Goal: Information Seeking & Learning: Learn about a topic

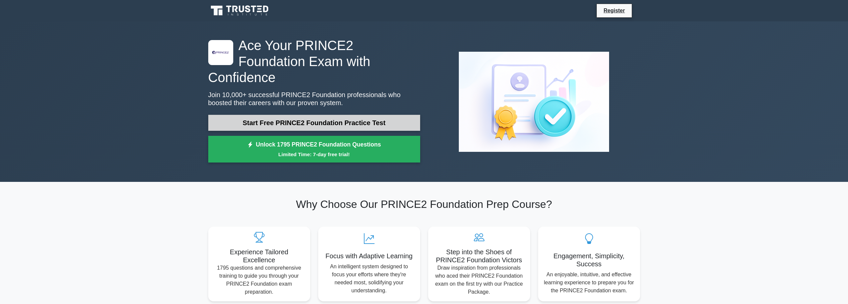
click at [341, 115] on link "Start Free PRINCE2 Foundation Practice Test" at bounding box center [314, 123] width 212 height 16
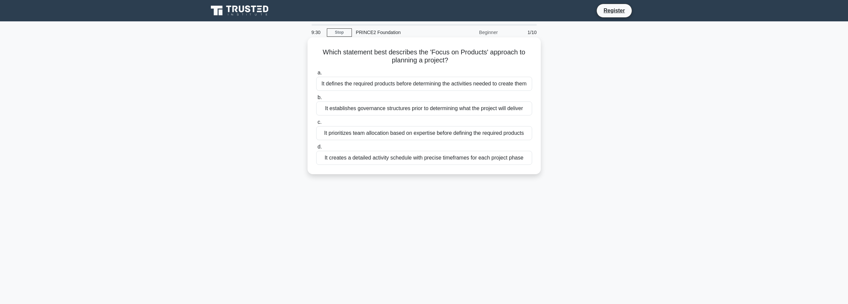
click at [395, 82] on div "It defines the required products before determining the activities needed to cr…" at bounding box center [424, 84] width 216 height 14
click at [316, 75] on input "a. It defines the required products before determining the activities needed to…" at bounding box center [316, 73] width 0 height 4
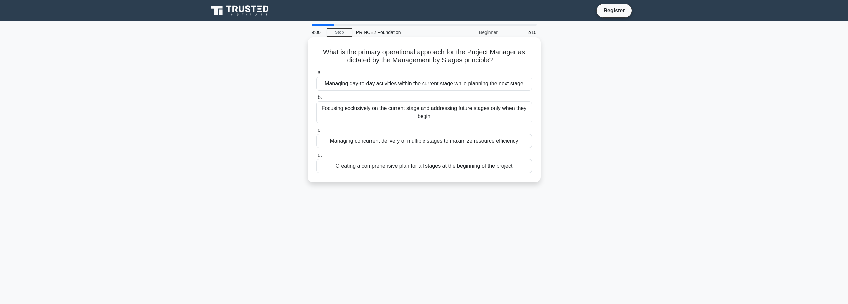
click at [376, 85] on div "Managing day-to-day activities within the current stage while planning the next…" at bounding box center [424, 84] width 216 height 14
click at [316, 75] on input "a. Managing day-to-day activities within the current stage while planning the n…" at bounding box center [316, 73] width 0 height 4
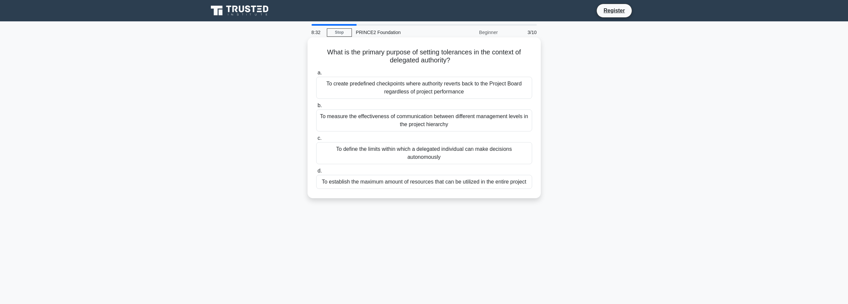
click at [396, 156] on div "To define the limits within which a delegated individual can make decisions aut…" at bounding box center [424, 153] width 216 height 22
click at [316, 140] on input "c. To define the limits within which a delegated individual can make decisions …" at bounding box center [316, 138] width 0 height 4
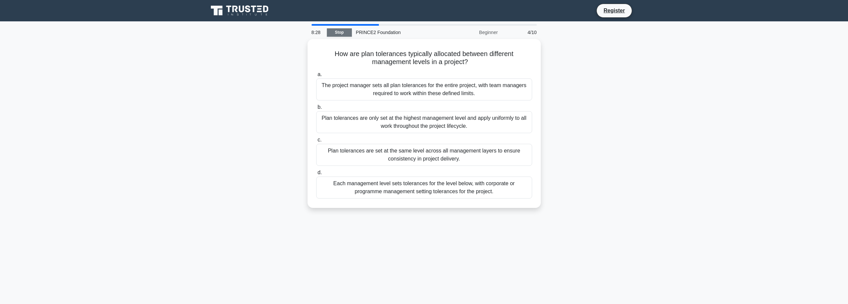
click at [338, 33] on link "Stop" at bounding box center [339, 32] width 25 height 8
click at [341, 119] on div "Plan tolerances are only set at the highest management level and apply uniforml…" at bounding box center [424, 120] width 216 height 22
click at [316, 108] on input "b. Plan tolerances are only set at the highest management level and apply unifo…" at bounding box center [316, 105] width 0 height 4
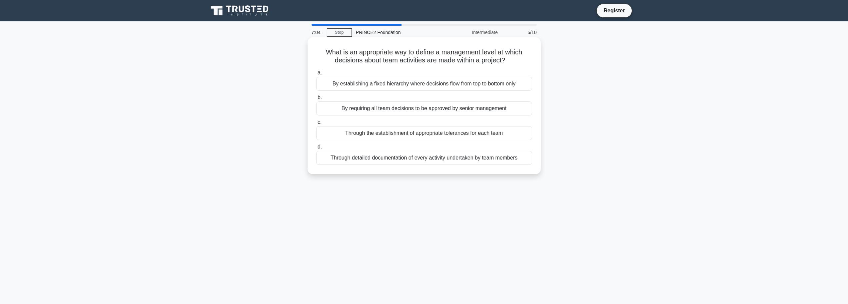
click at [357, 160] on div "Through detailed documentation of every activity undertaken by team members" at bounding box center [424, 158] width 216 height 14
click at [316, 149] on input "d. Through detailed documentation of every activity undertaken by team members" at bounding box center [316, 147] width 0 height 4
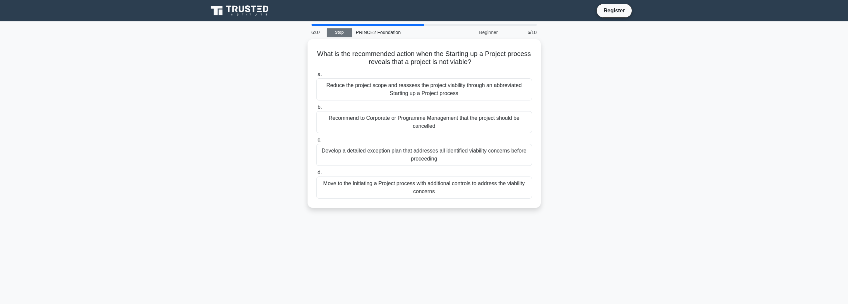
click at [345, 33] on link "Stop" at bounding box center [339, 32] width 25 height 8
click at [374, 126] on div "Recommend to Corporate or Programme Management that the project should be cance…" at bounding box center [424, 120] width 216 height 22
click at [316, 108] on input "b. Recommend to Corporate or Programme Management that the project should be ca…" at bounding box center [316, 105] width 0 height 4
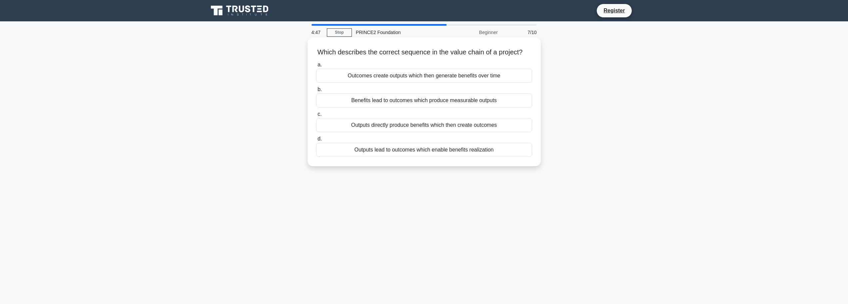
click at [386, 157] on div "Outputs lead to outcomes which enable benefits realization" at bounding box center [424, 150] width 216 height 14
click at [316, 141] on input "d. Outputs lead to outcomes which enable benefits realization" at bounding box center [316, 139] width 0 height 4
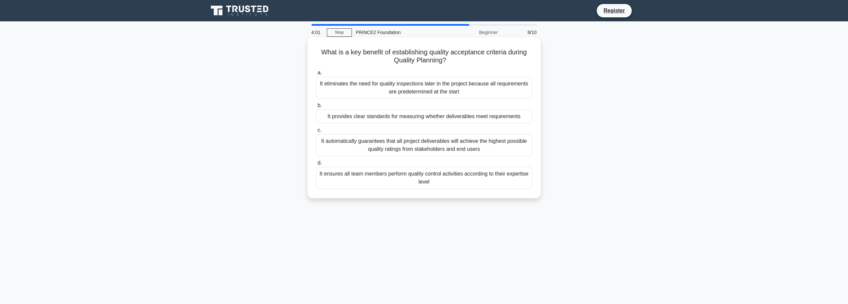
click at [368, 181] on div "It ensures all team members perform quality control activities according to the…" at bounding box center [424, 178] width 216 height 22
click at [316, 165] on input "d. It ensures all team members perform quality control activities according to …" at bounding box center [316, 163] width 0 height 4
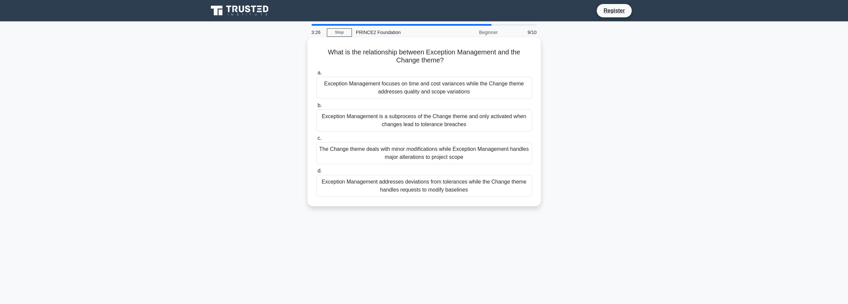
click at [490, 191] on div "Exception Management addresses deviations from tolerances while the Change them…" at bounding box center [424, 186] width 216 height 22
click at [316, 173] on input "d. Exception Management addresses deviations from tolerances while the Change t…" at bounding box center [316, 171] width 0 height 4
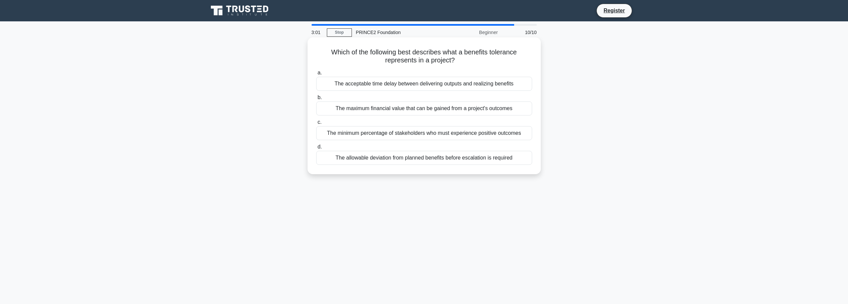
click at [473, 160] on div "The allowable deviation from planned benefits before escalation is required" at bounding box center [424, 158] width 216 height 14
click at [316, 149] on input "d. The allowable deviation from planned benefits before escalation is required" at bounding box center [316, 147] width 0 height 4
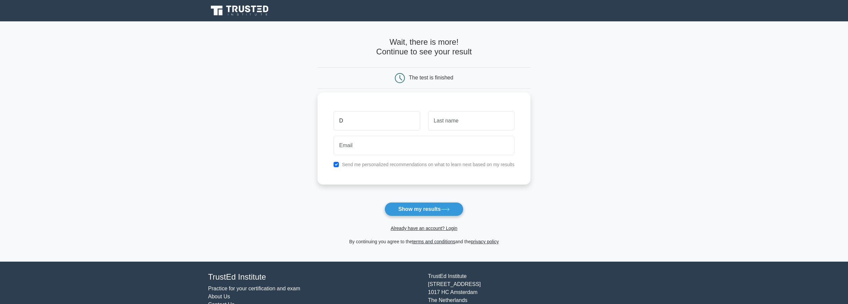
type input "[PERSON_NAME]"
click at [458, 127] on input "text" at bounding box center [471, 120] width 86 height 19
type input "[PERSON_NAME]"
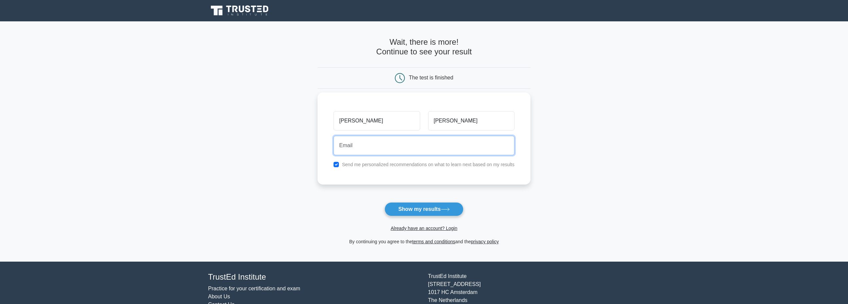
click at [431, 144] on input "email" at bounding box center [424, 145] width 181 height 19
type input "lewis.h.wilder@hotmail.co.uk"
click at [422, 149] on input "lewis.h.wilder@hotmail.co.uk" at bounding box center [424, 145] width 181 height 19
drag, startPoint x: 422, startPoint y: 149, endPoint x: 341, endPoint y: 149, distance: 81.0
click at [341, 149] on input "lewis.h.wilder@hotmail.co.uk" at bounding box center [424, 145] width 181 height 19
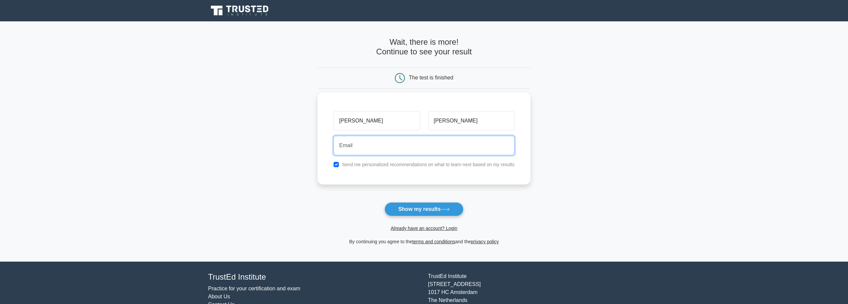
click at [381, 154] on input "email" at bounding box center [424, 145] width 181 height 19
type input "deecabal@hotmail.com"
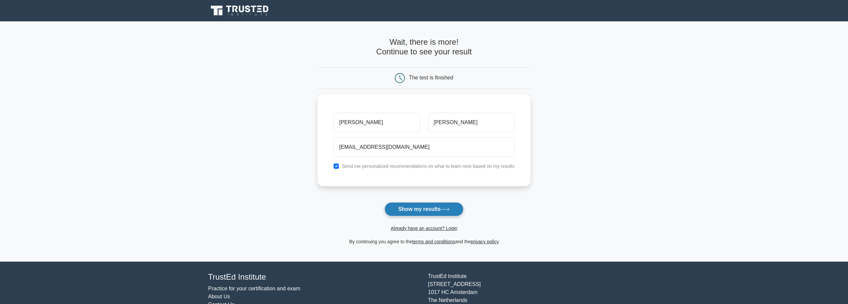
click at [428, 207] on button "Show my results" at bounding box center [424, 209] width 79 height 14
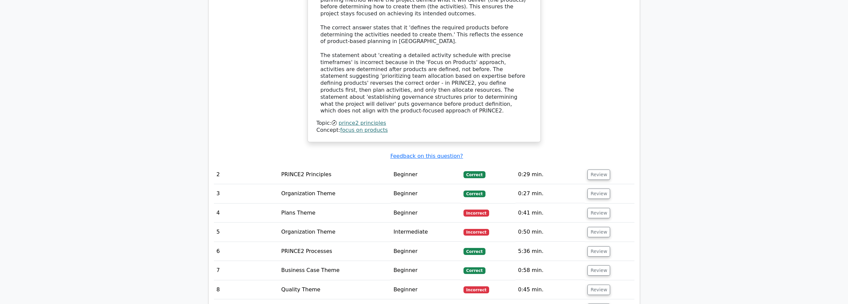
scroll to position [800, 0]
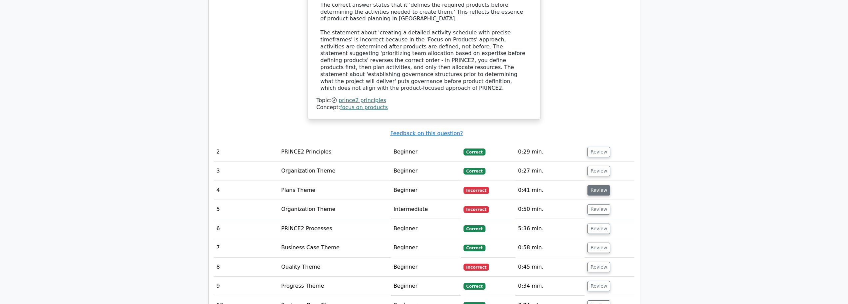
click at [597, 185] on button "Review" at bounding box center [599, 190] width 23 height 10
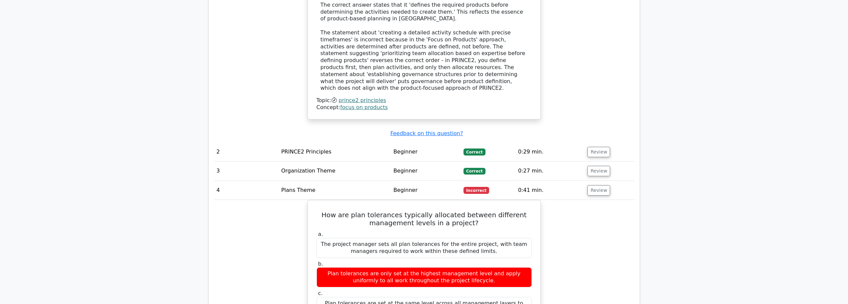
scroll to position [833, 0]
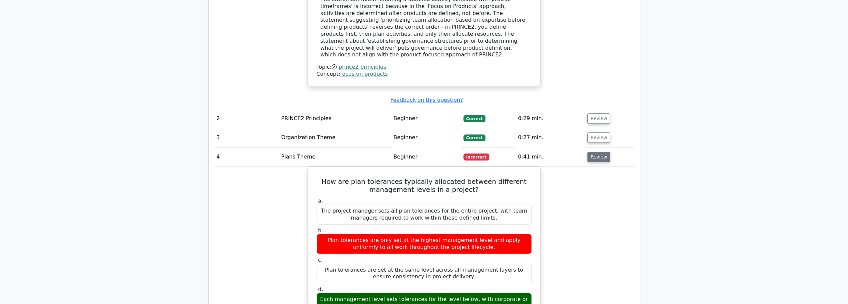
click at [600, 152] on button "Review" at bounding box center [599, 157] width 23 height 10
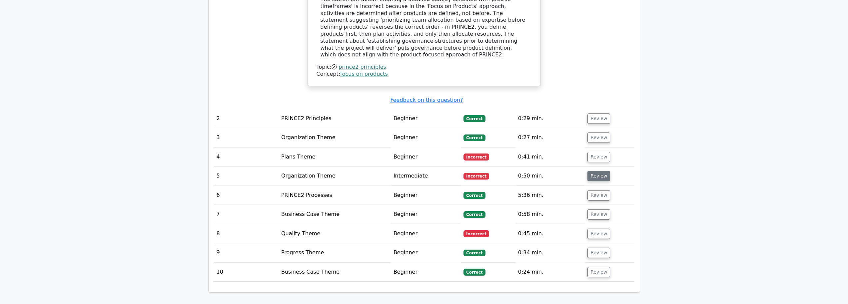
click at [599, 171] on button "Review" at bounding box center [599, 176] width 23 height 10
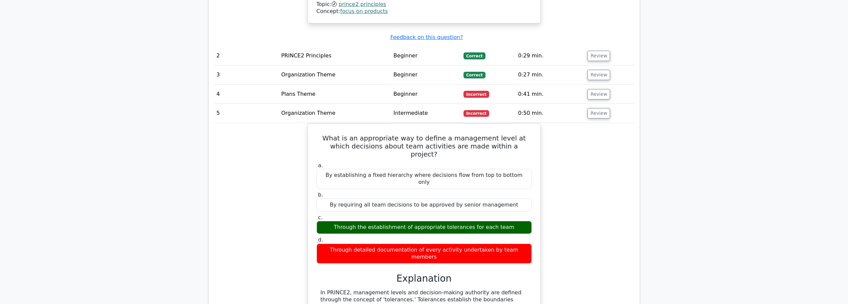
scroll to position [900, 0]
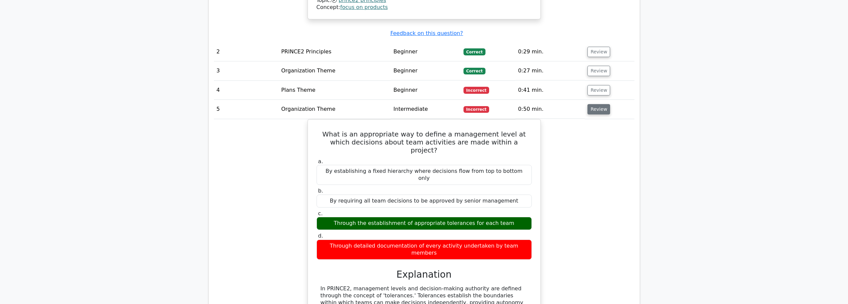
click at [590, 104] on button "Review" at bounding box center [599, 109] width 23 height 10
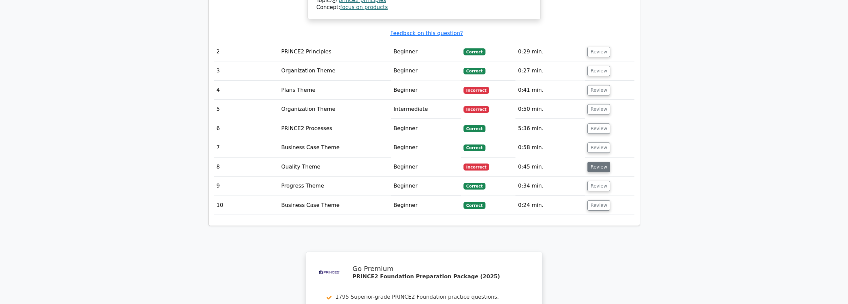
click at [604, 162] on button "Review" at bounding box center [599, 167] width 23 height 10
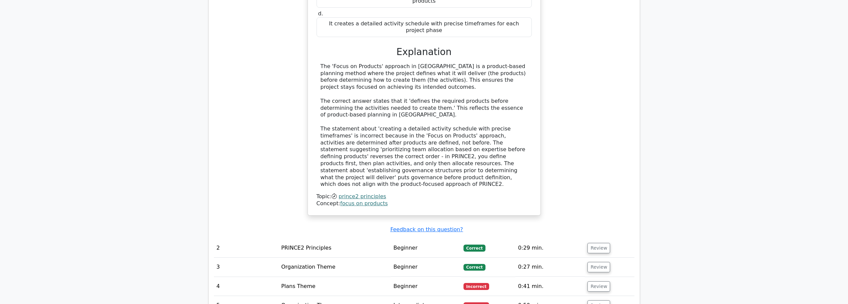
scroll to position [700, 0]
